Goal: Task Accomplishment & Management: Manage account settings

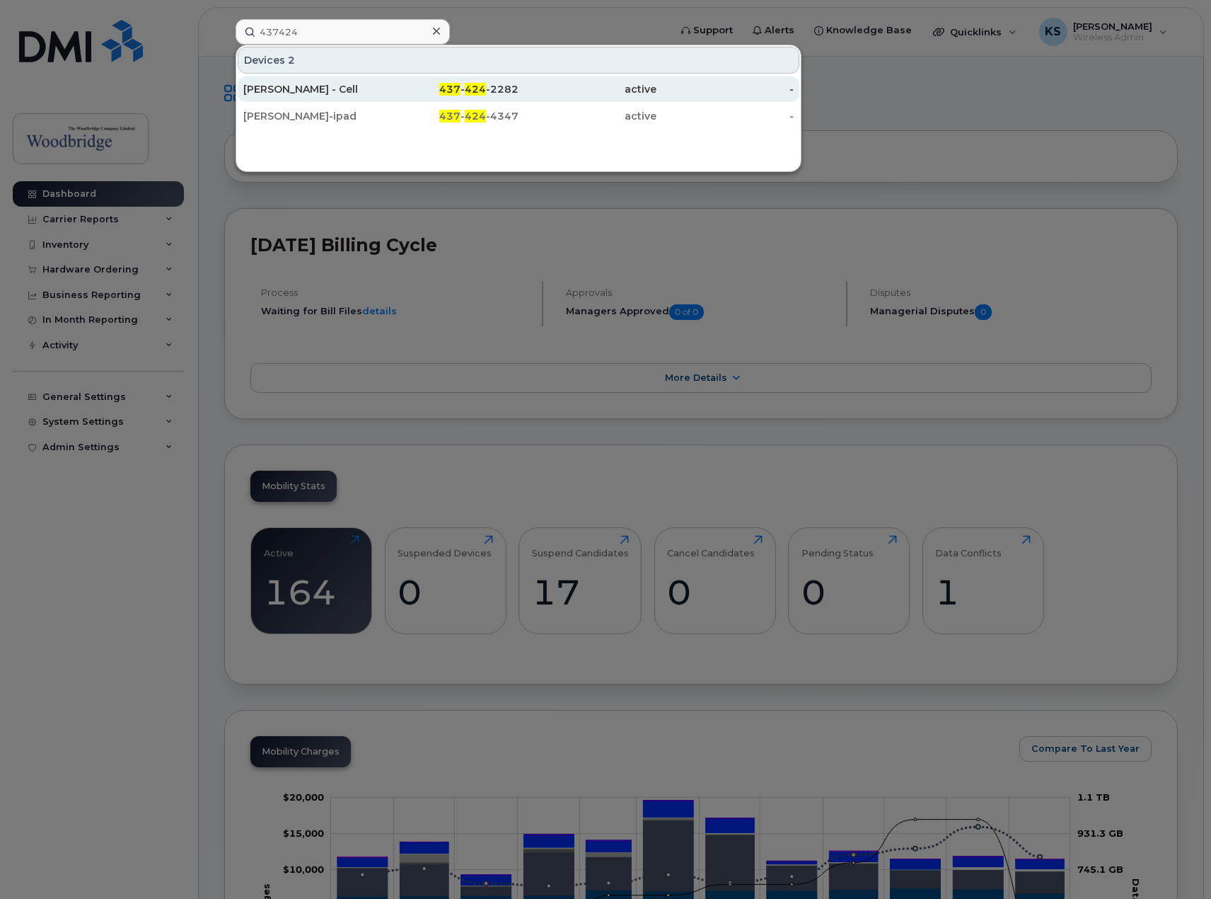
type input "437424"
click at [325, 93] on div "[PERSON_NAME] - Cell" at bounding box center [312, 89] width 138 height 14
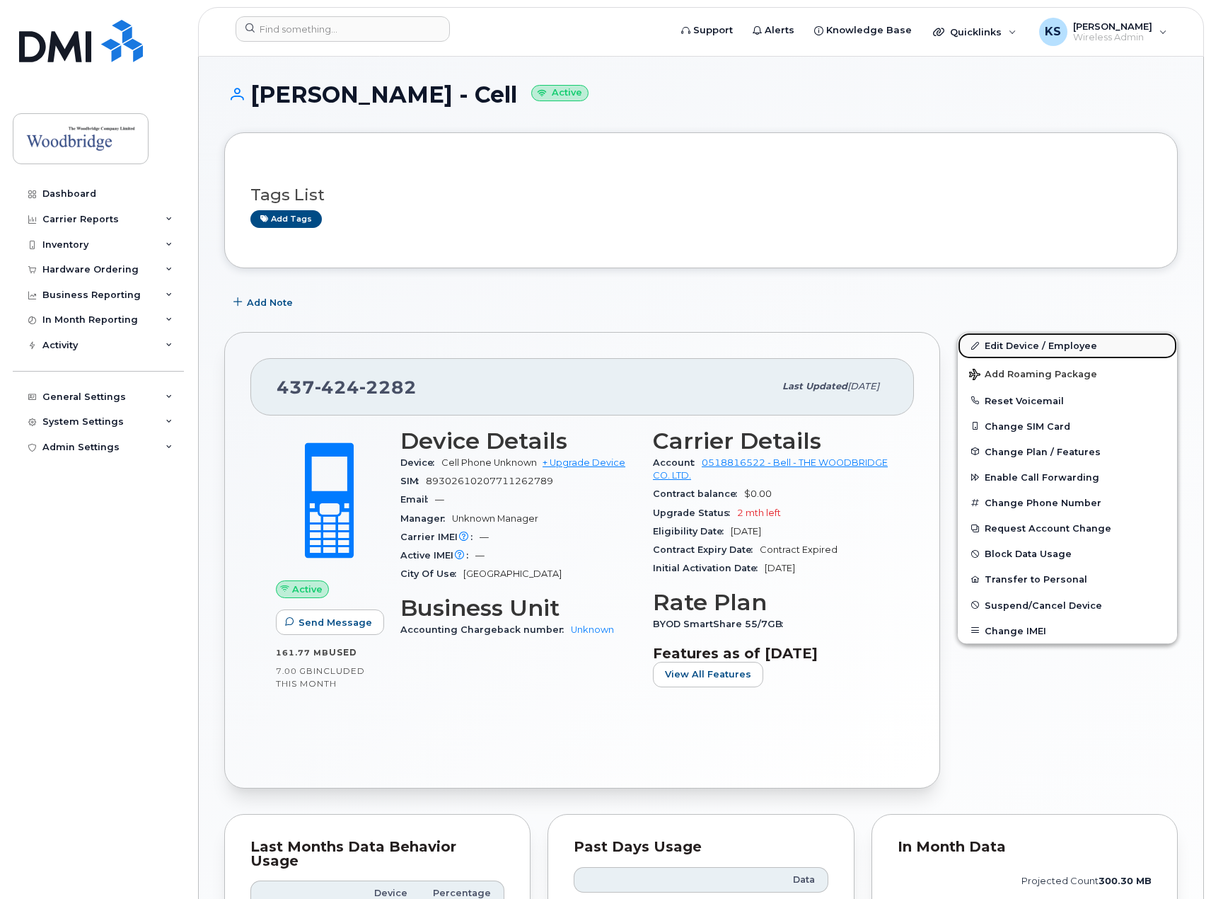
click at [1034, 340] on link "Edit Device / Employee" at bounding box center [1067, 345] width 219 height 25
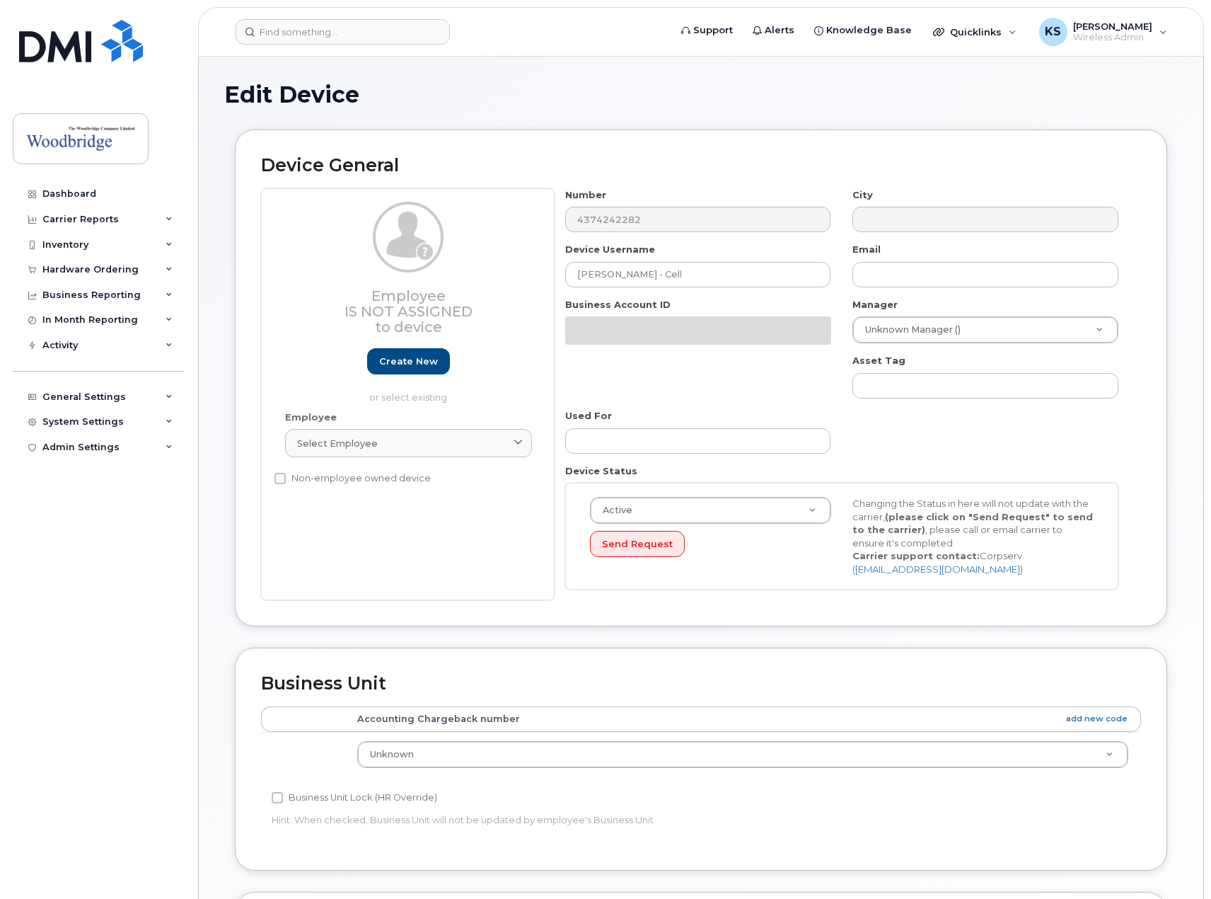
select select "43856"
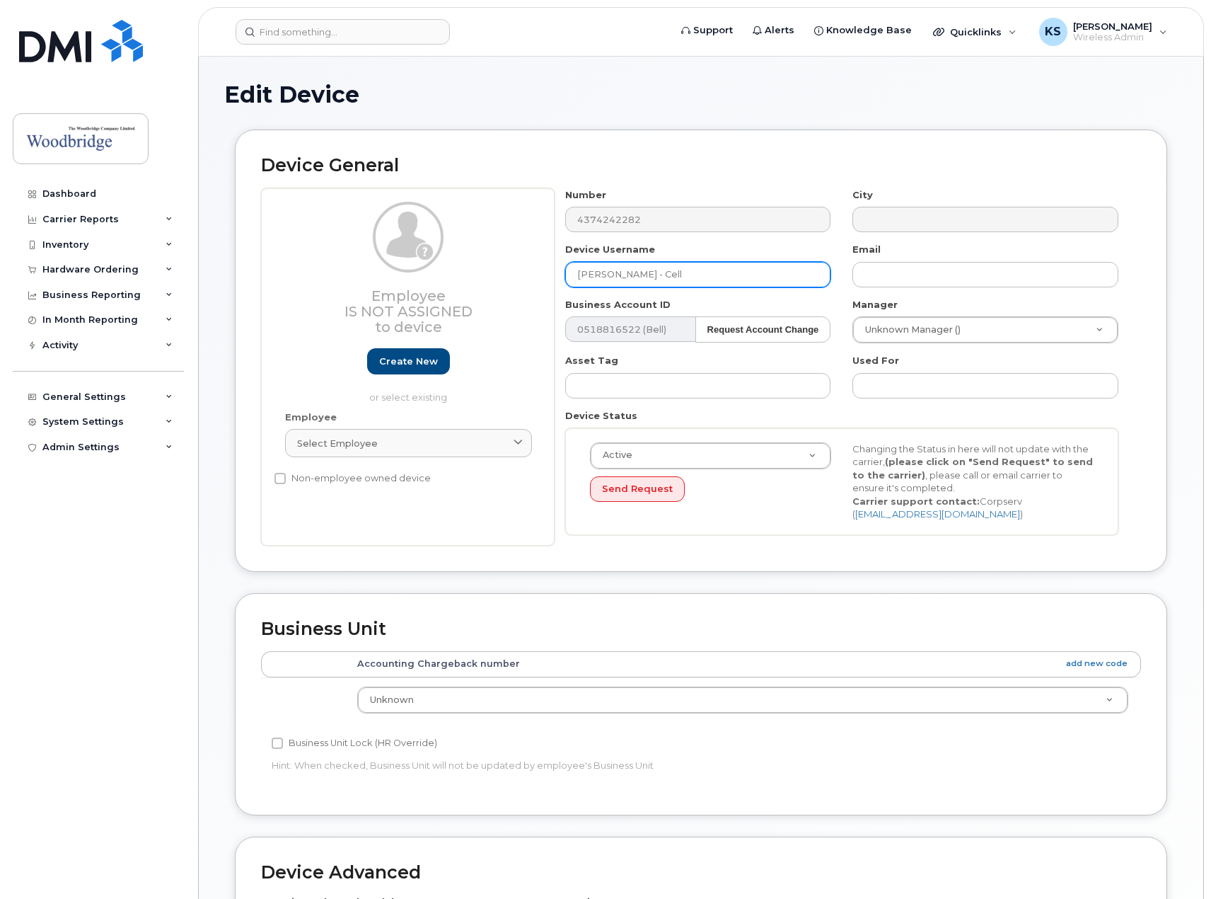
drag, startPoint x: 681, startPoint y: 273, endPoint x: 303, endPoint y: 263, distance: 377.9
click at [303, 263] on div "Employee Is not assigned to device Create new or select existing Employee Selec…" at bounding box center [701, 366] width 880 height 357
type input "TWCL-Spare"
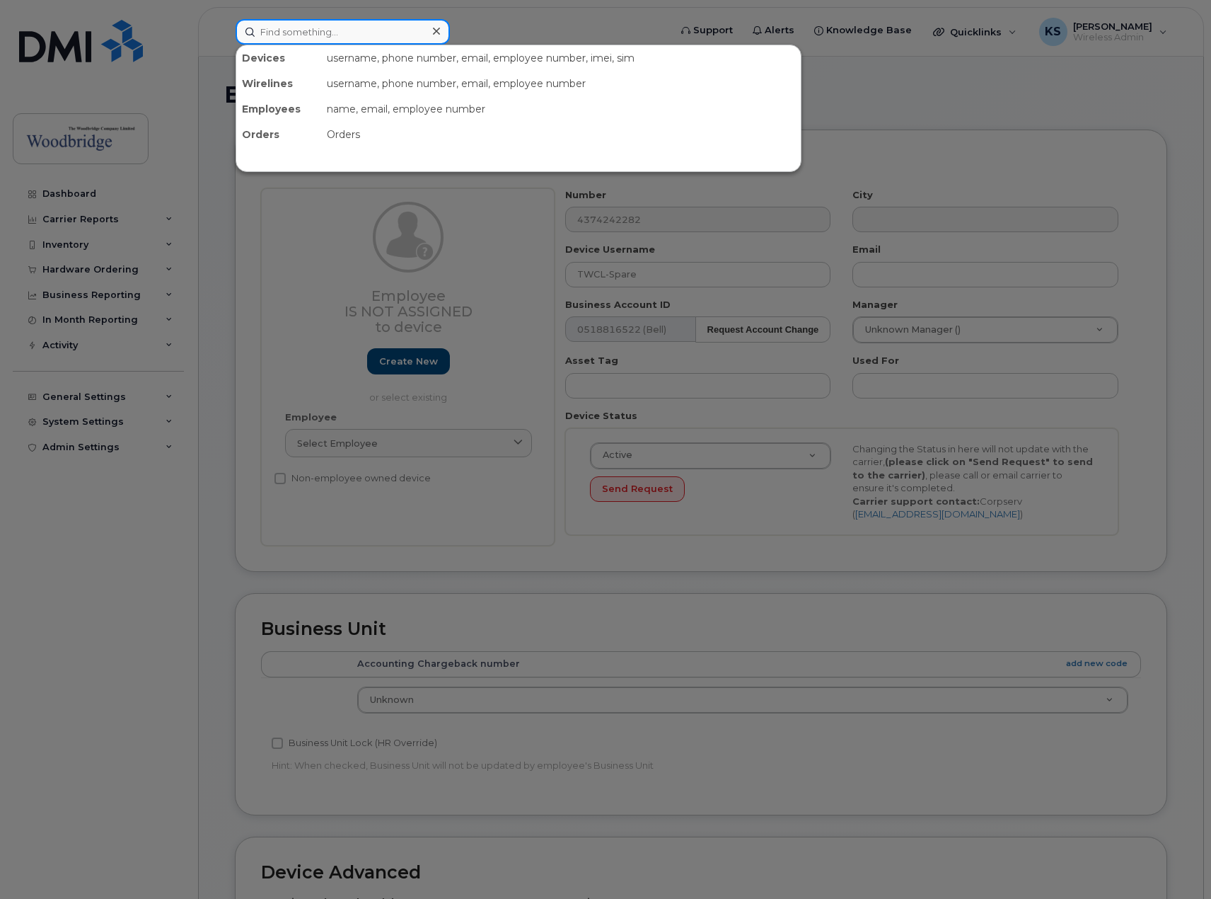
click at [359, 34] on input at bounding box center [343, 31] width 214 height 25
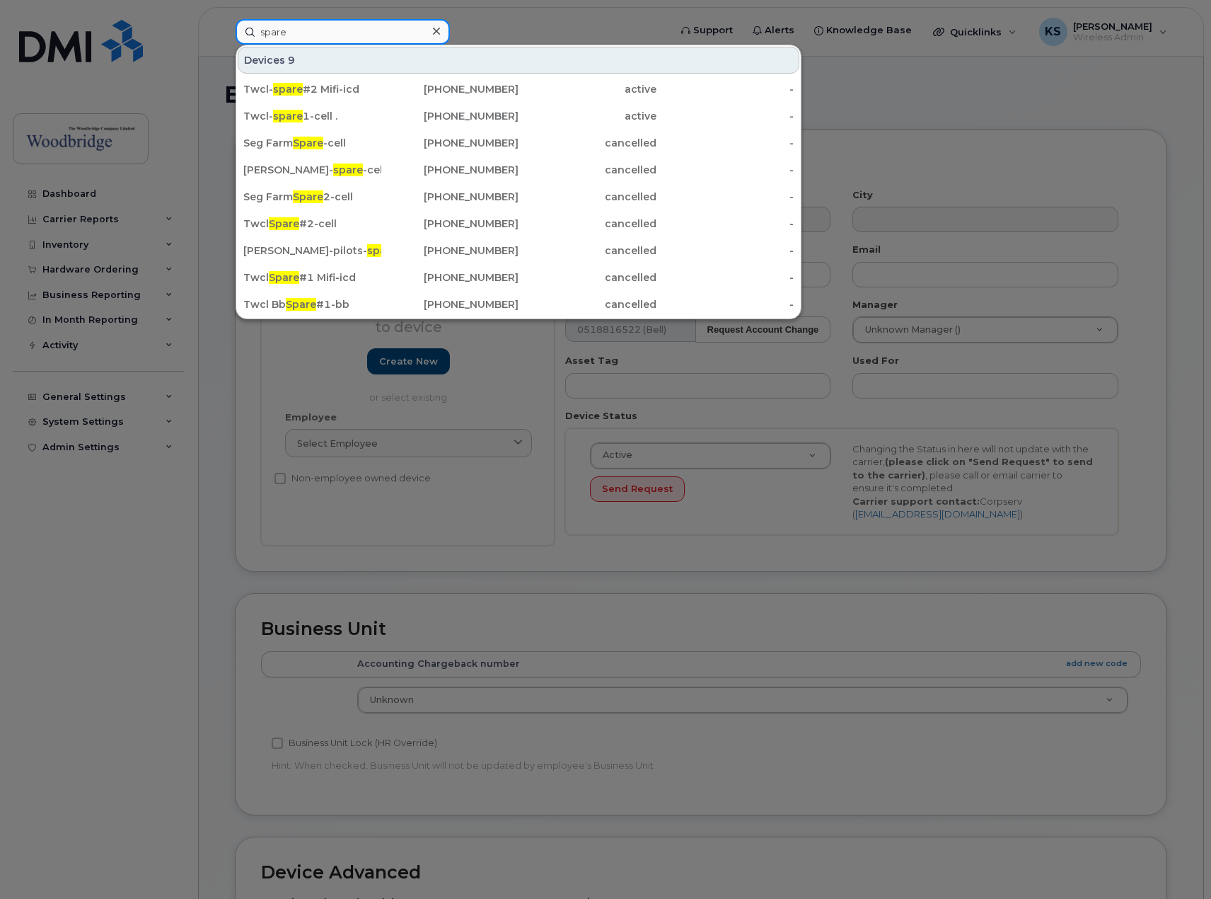
type input "spare"
click at [824, 258] on div at bounding box center [605, 449] width 1211 height 899
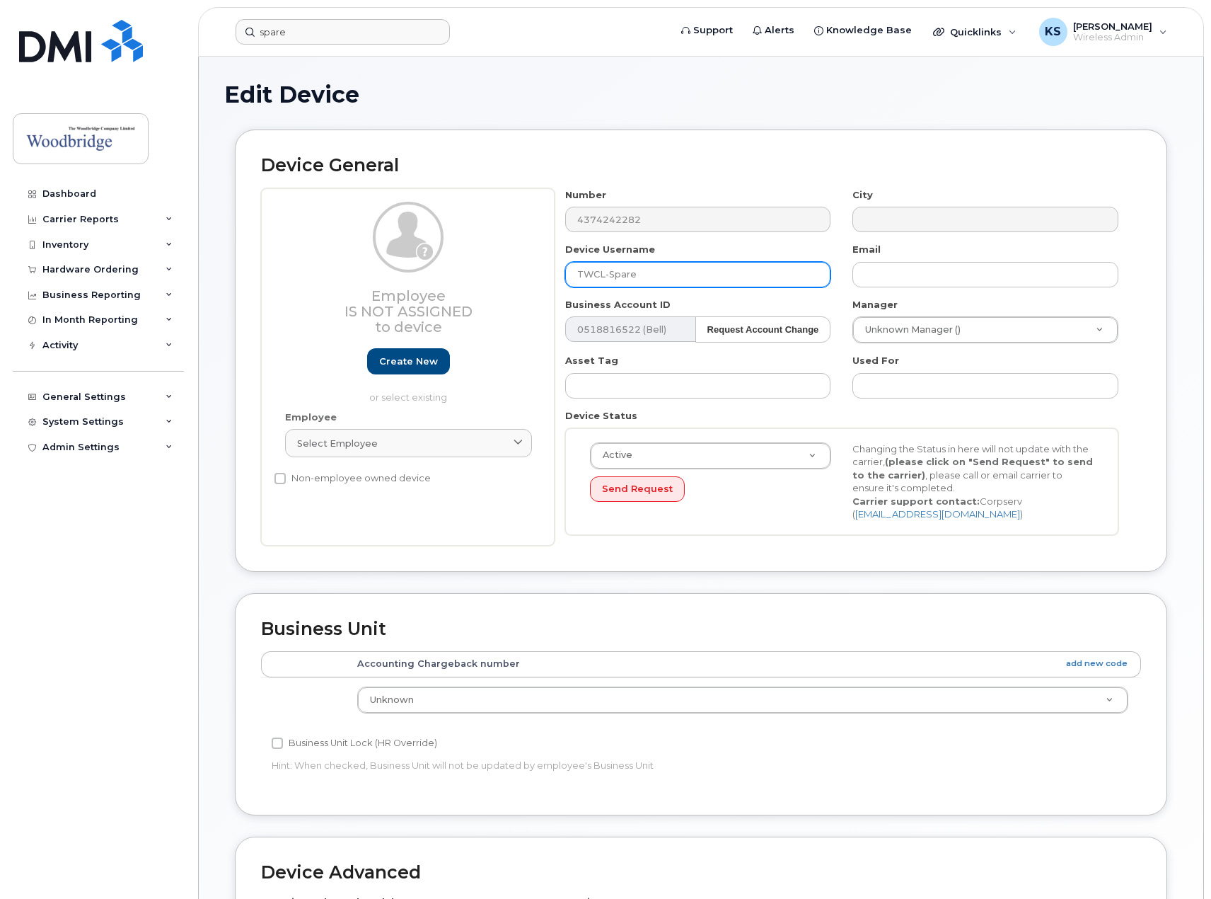
click at [606, 275] on input "TWCL-Spare" at bounding box center [698, 274] width 266 height 25
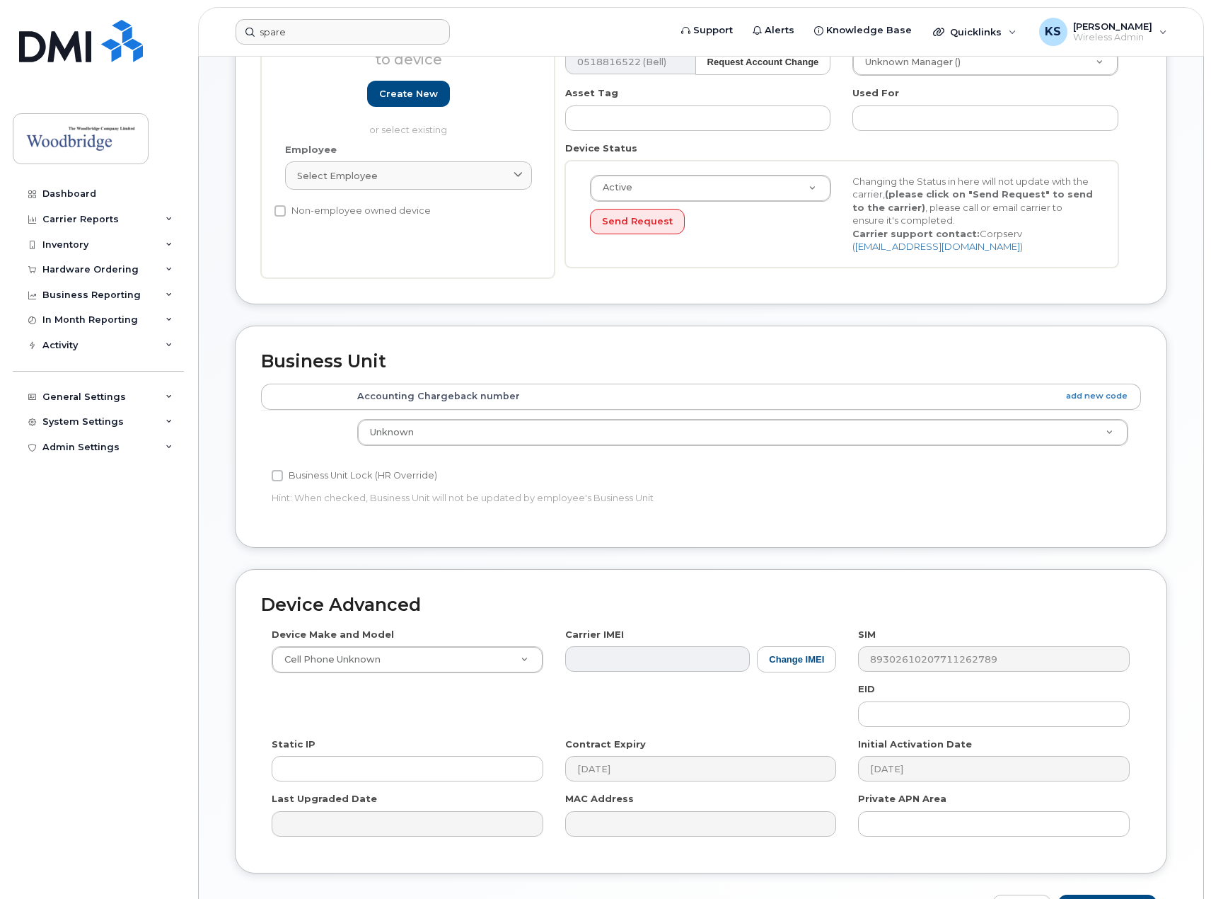
scroll to position [354, 0]
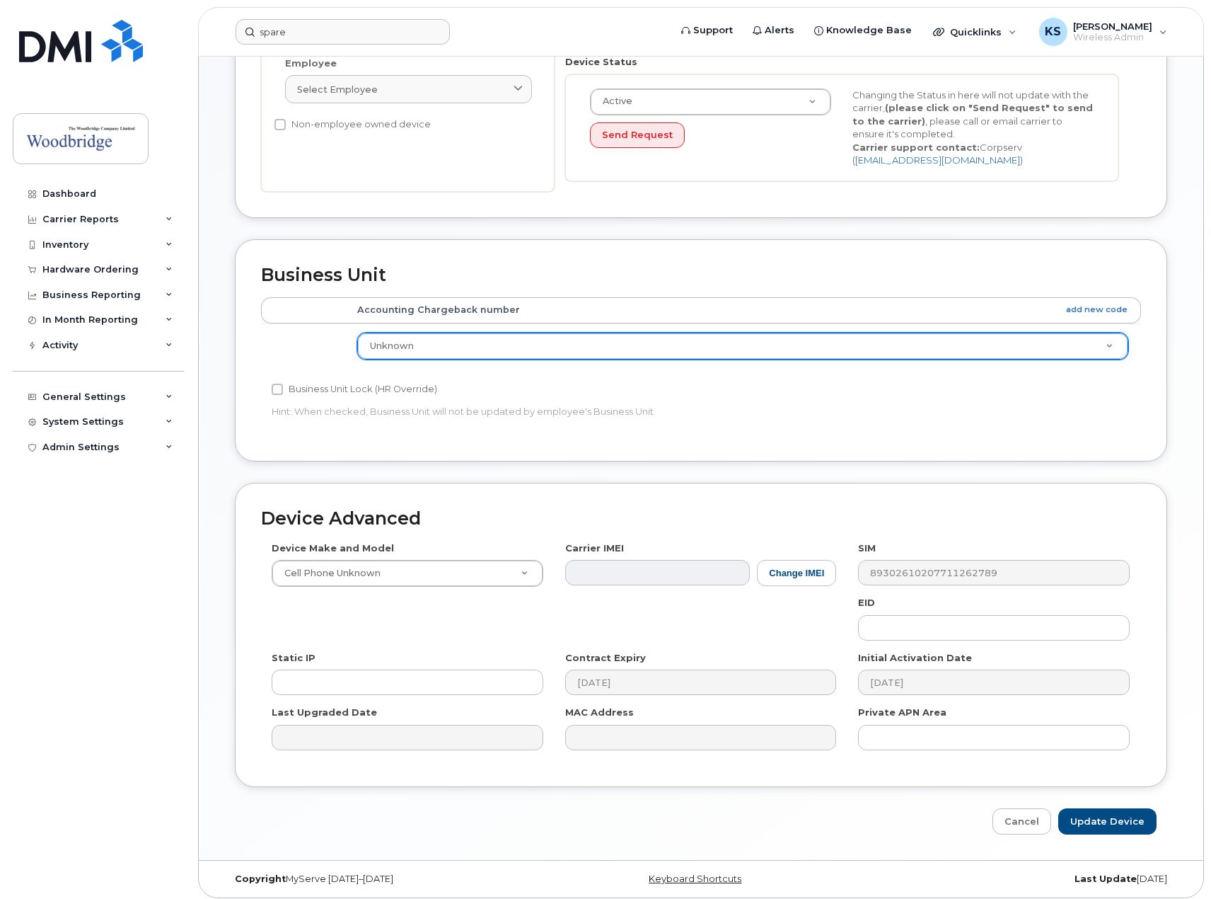
type input "TWCL-Spare2-CELL"
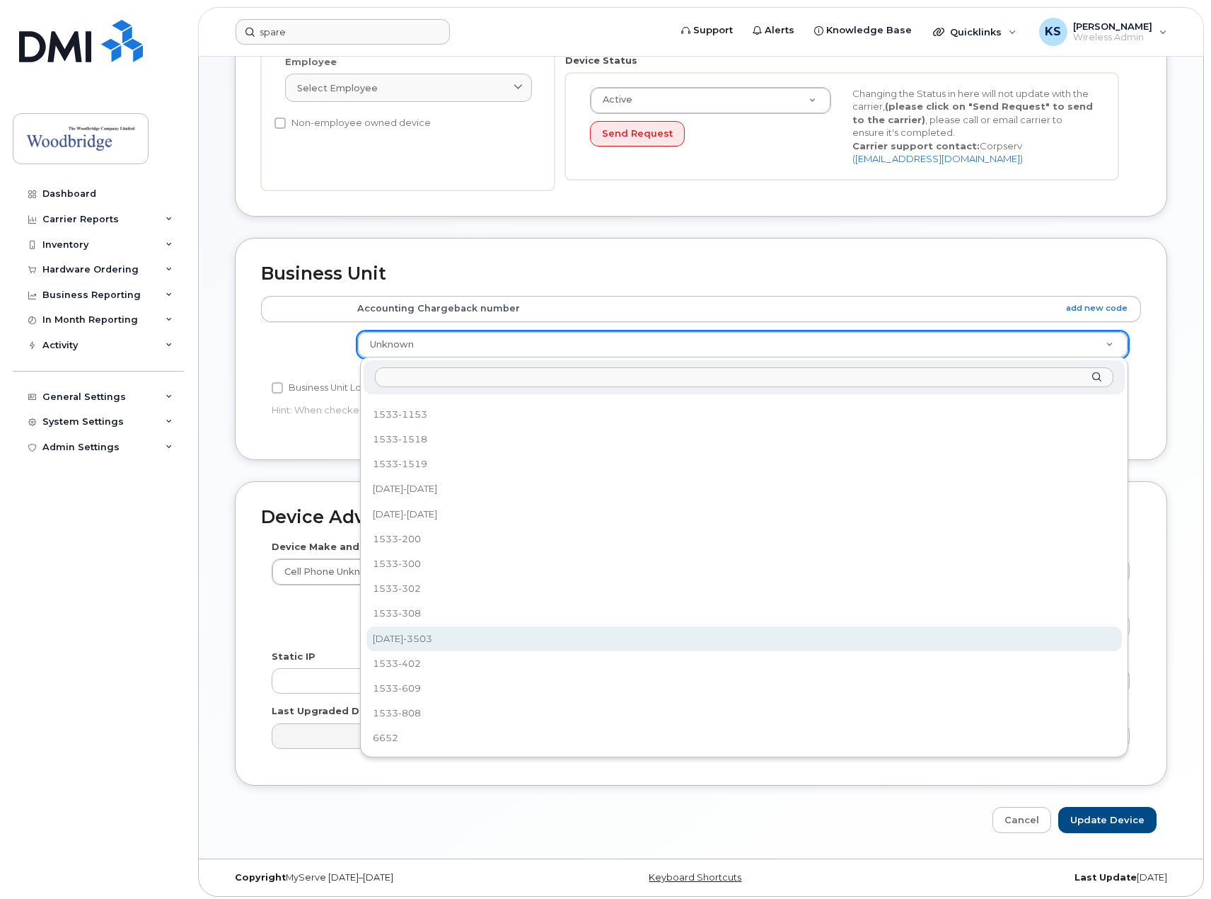
scroll to position [357, 0]
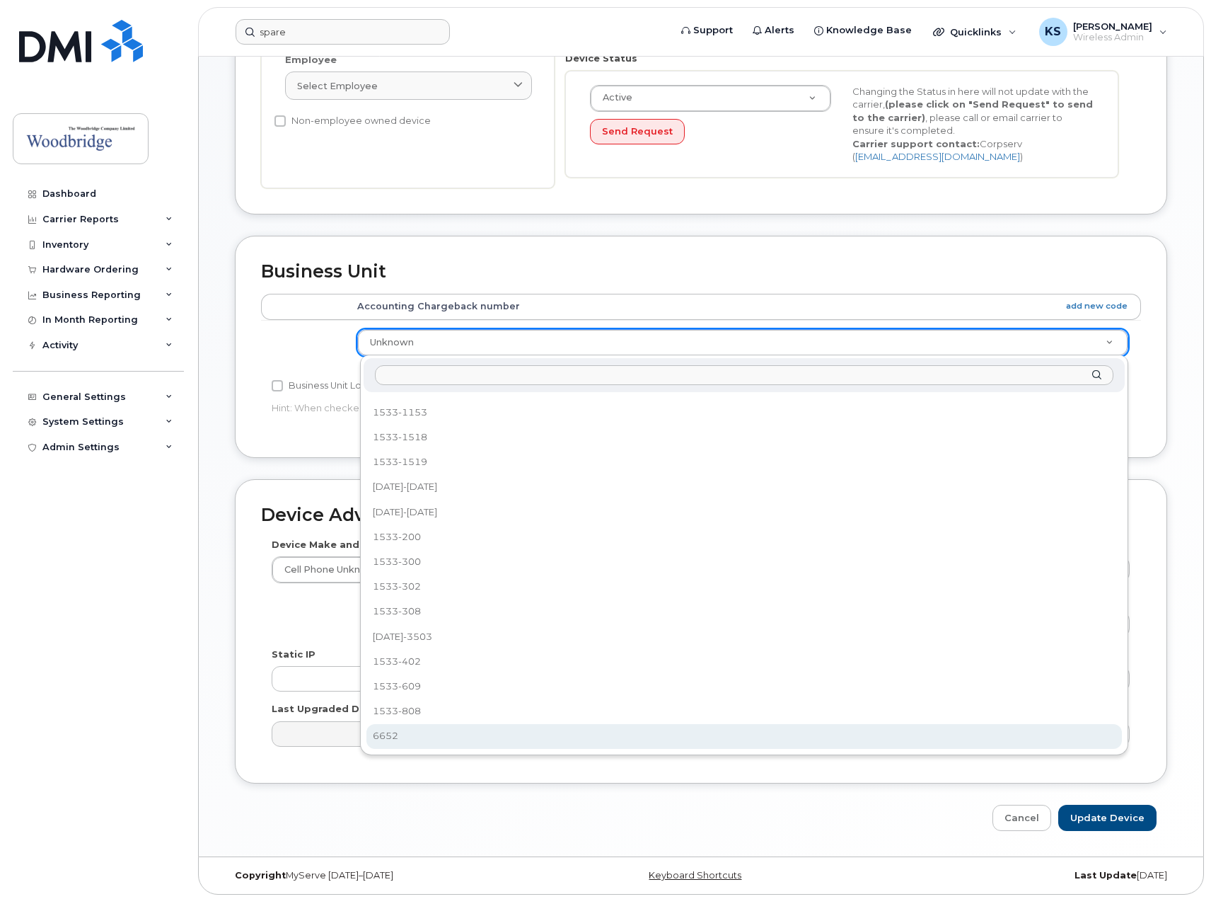
select select "43857"
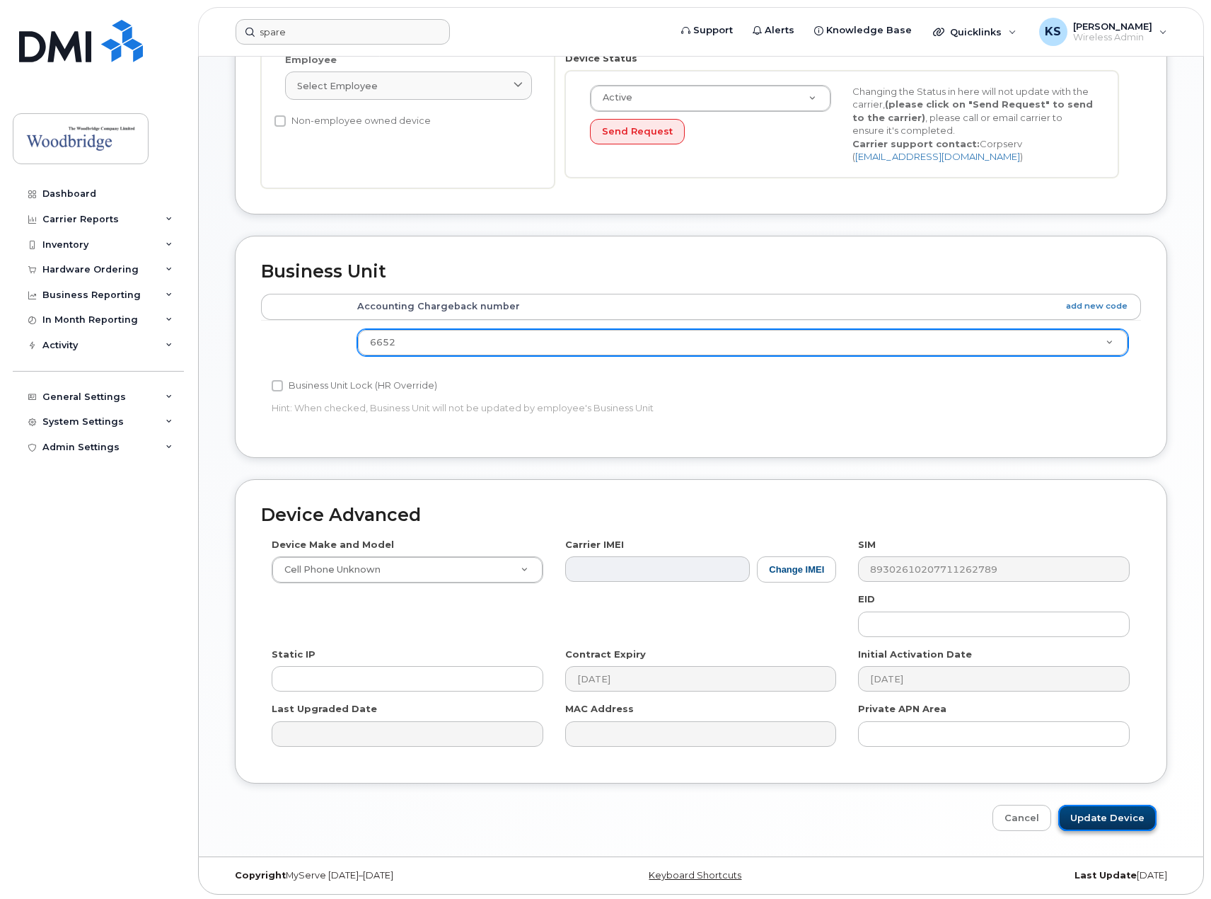
click at [1102, 813] on input "Update Device" at bounding box center [1107, 817] width 98 height 26
type input "Saving..."
